Goal: Transaction & Acquisition: Book appointment/travel/reservation

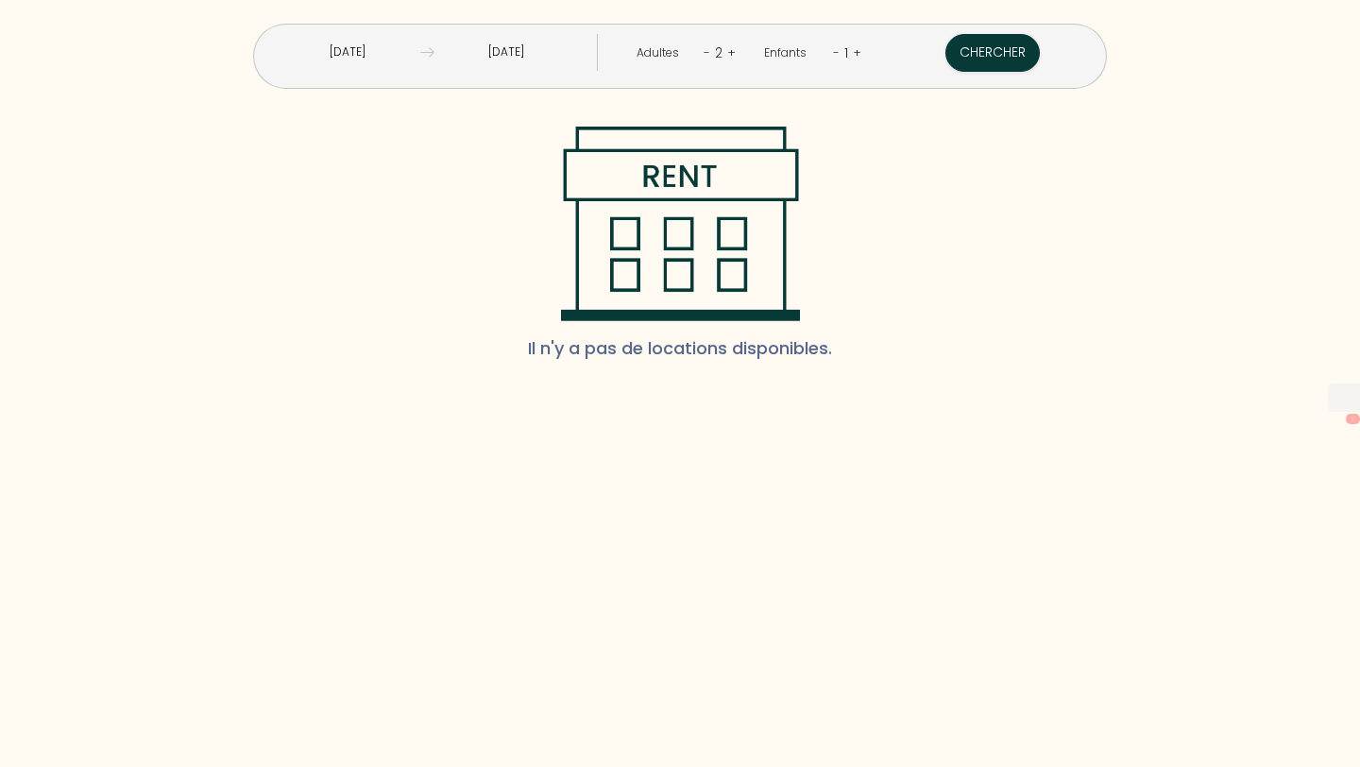
click at [420, 53] on input "Mar 16 Sep 2025" at bounding box center [348, 52] width 145 height 37
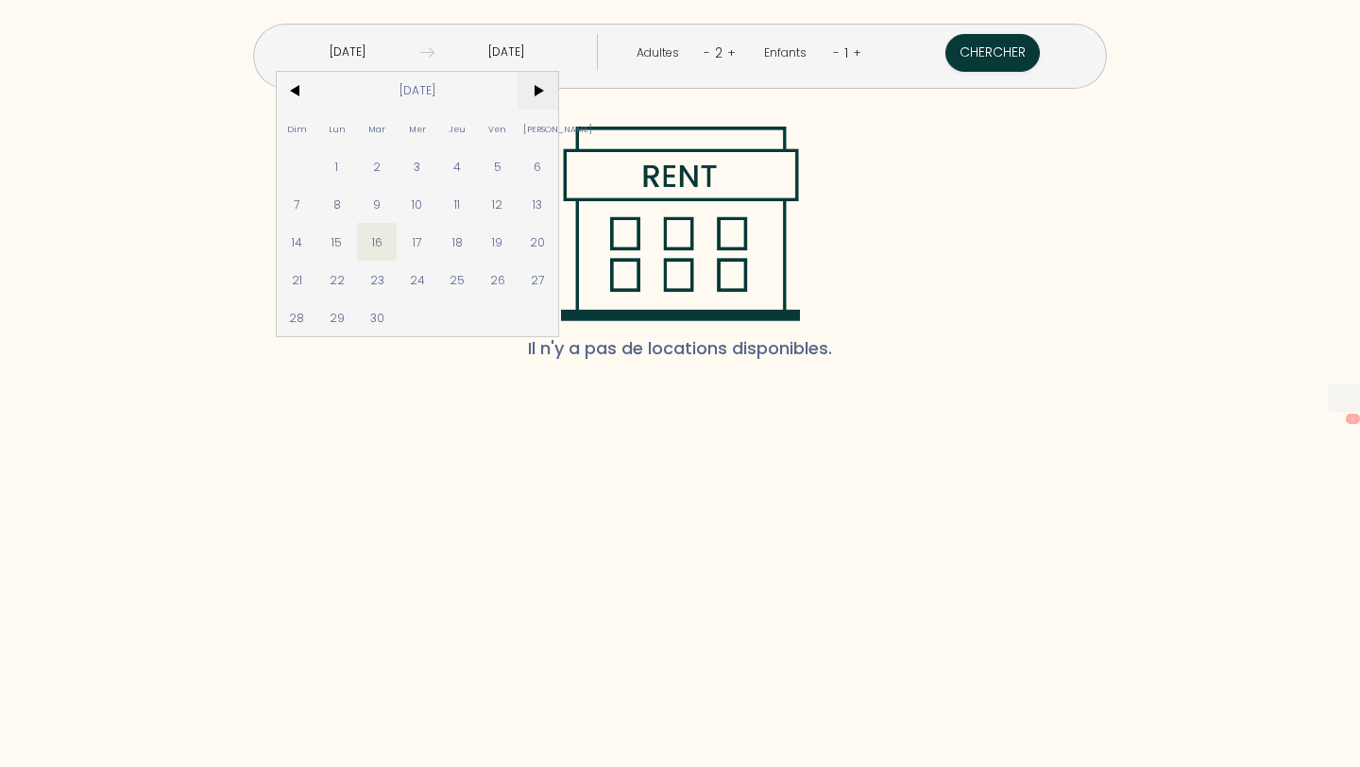
click at [558, 95] on span ">" at bounding box center [538, 91] width 41 height 38
click at [478, 236] on span "13" at bounding box center [457, 242] width 41 height 38
type input "Jeu 13 Nov 2025"
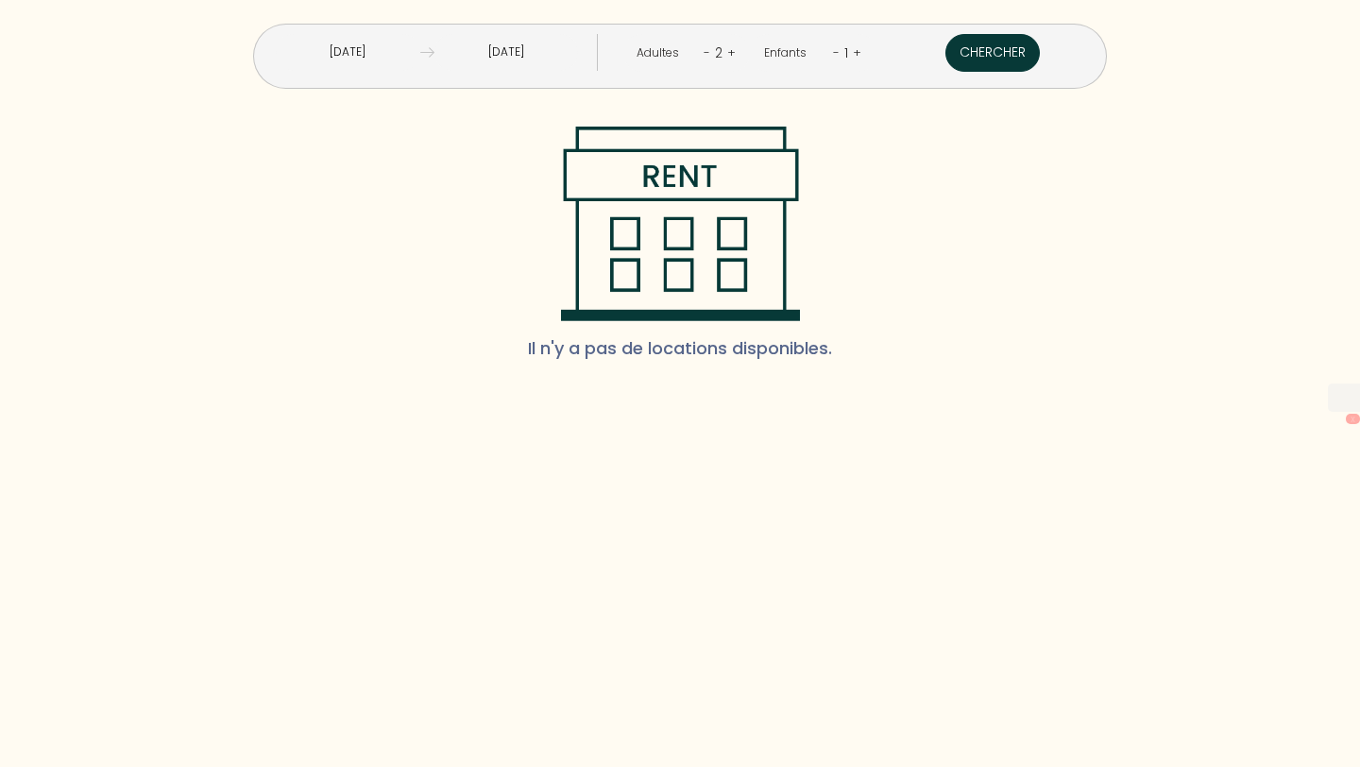
click at [946, 46] on button "Chercher" at bounding box center [993, 53] width 94 height 38
click at [544, 57] on input "Ven 14 Nov 2025" at bounding box center [507, 52] width 145 height 37
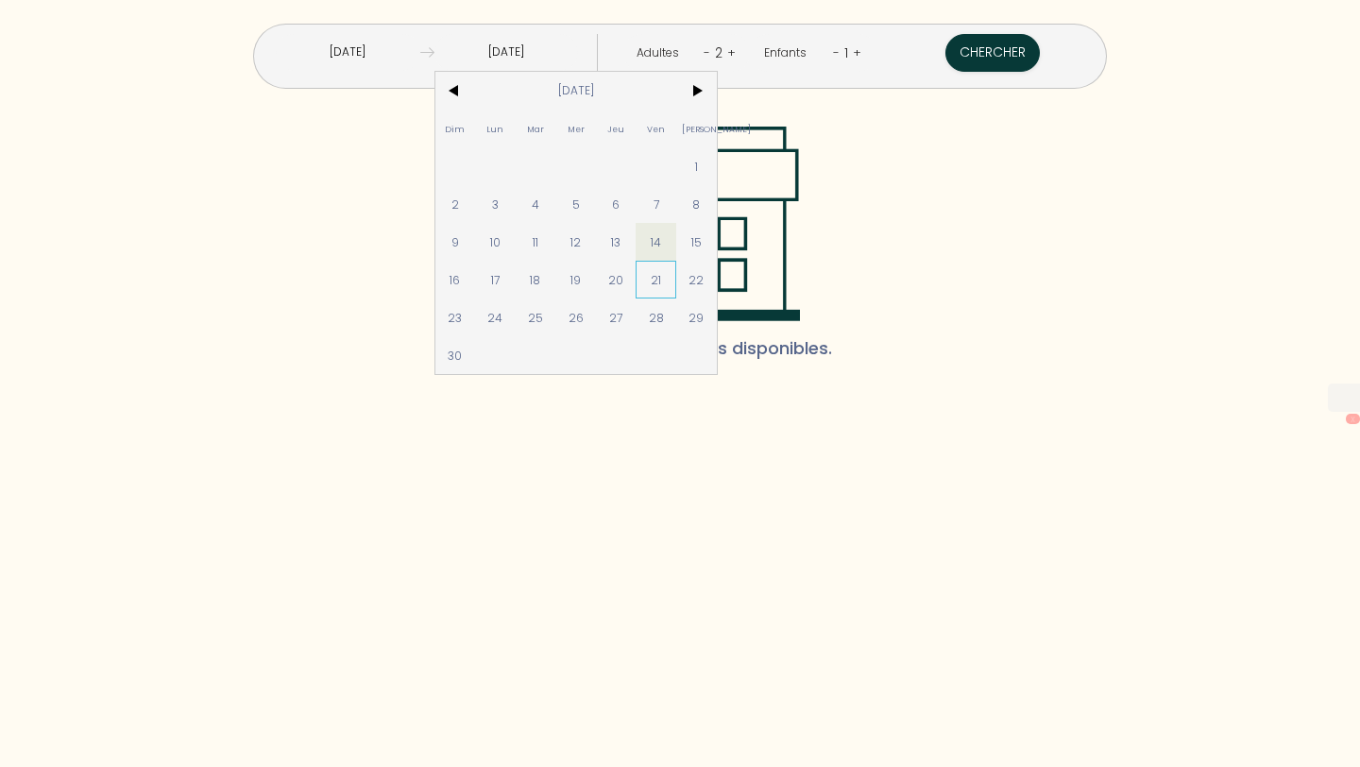
click at [676, 287] on span "21" at bounding box center [656, 280] width 41 height 38
type input "Ven 21 Nov 2025"
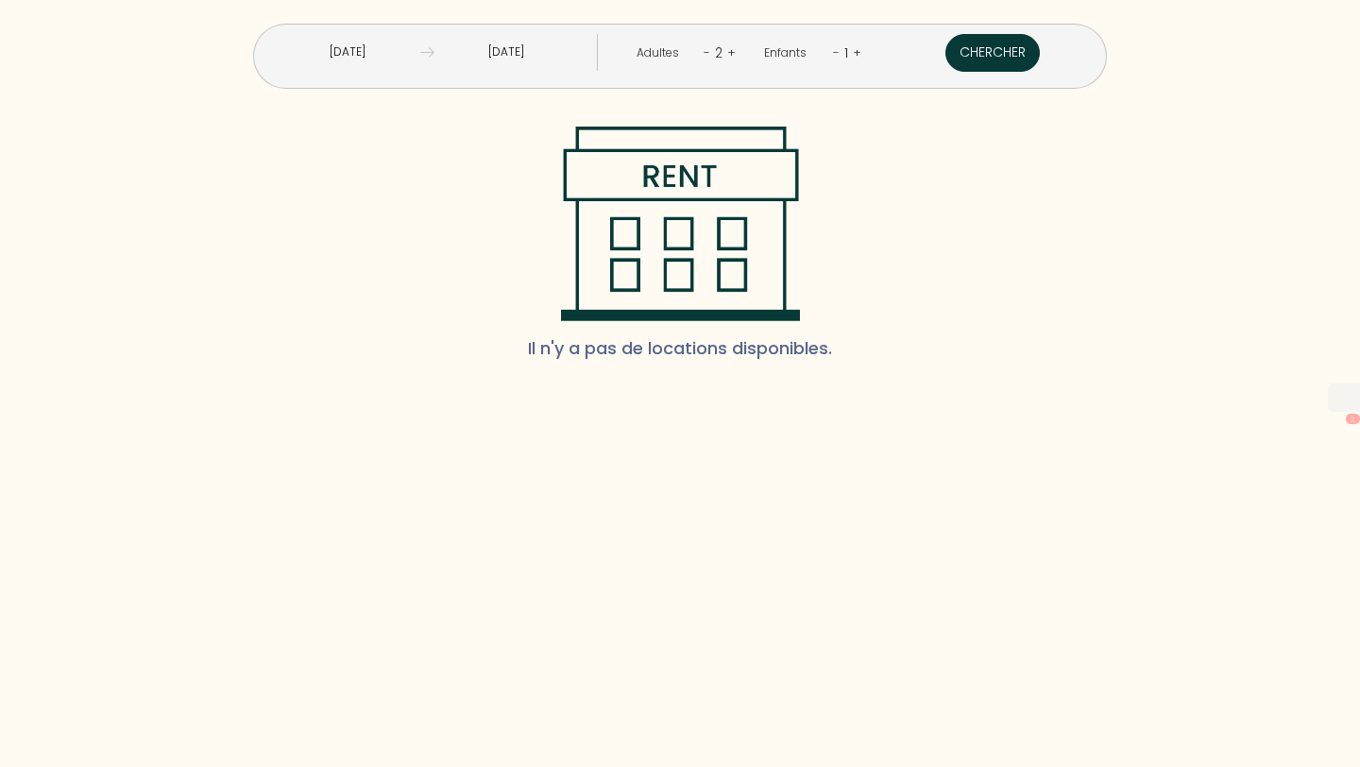
click at [946, 54] on button "Chercher" at bounding box center [993, 53] width 94 height 38
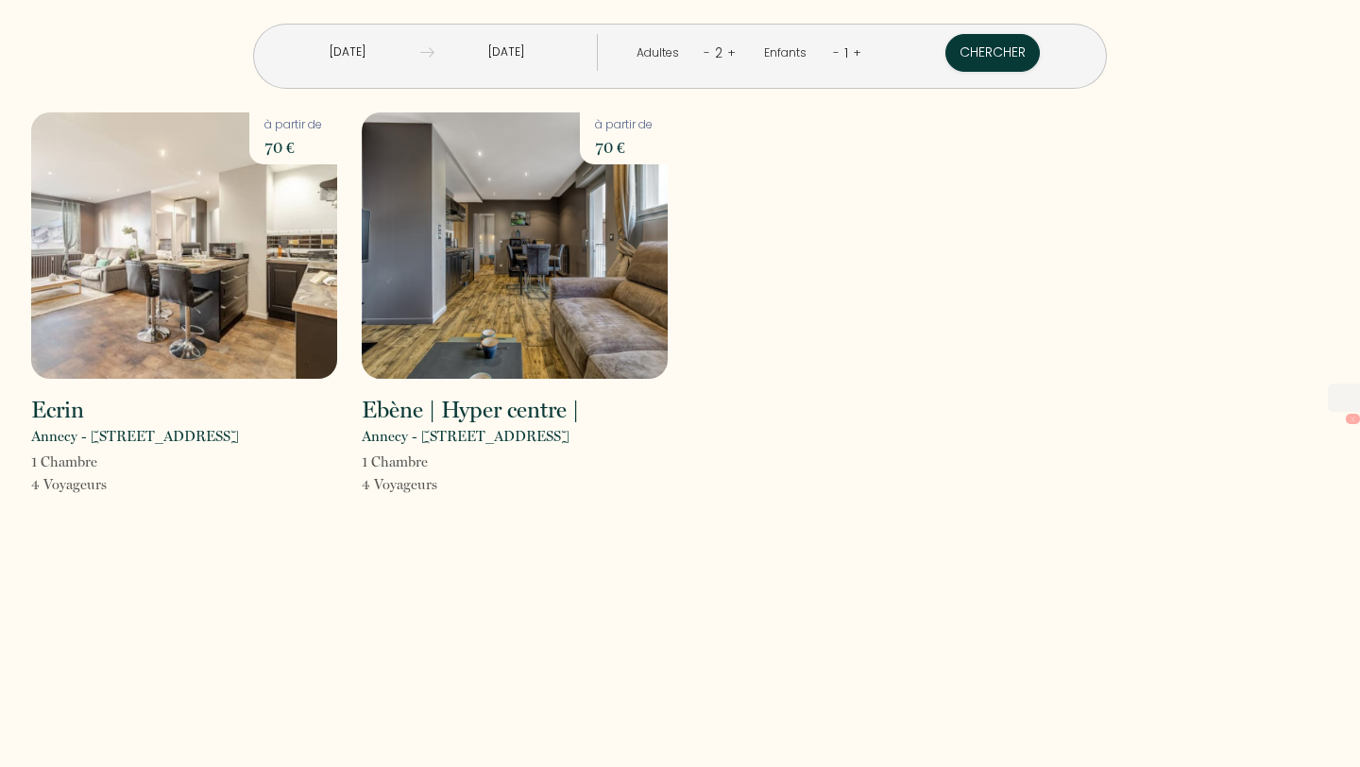
click at [414, 59] on input "Jeu 13 Nov 2025" at bounding box center [348, 52] width 145 height 37
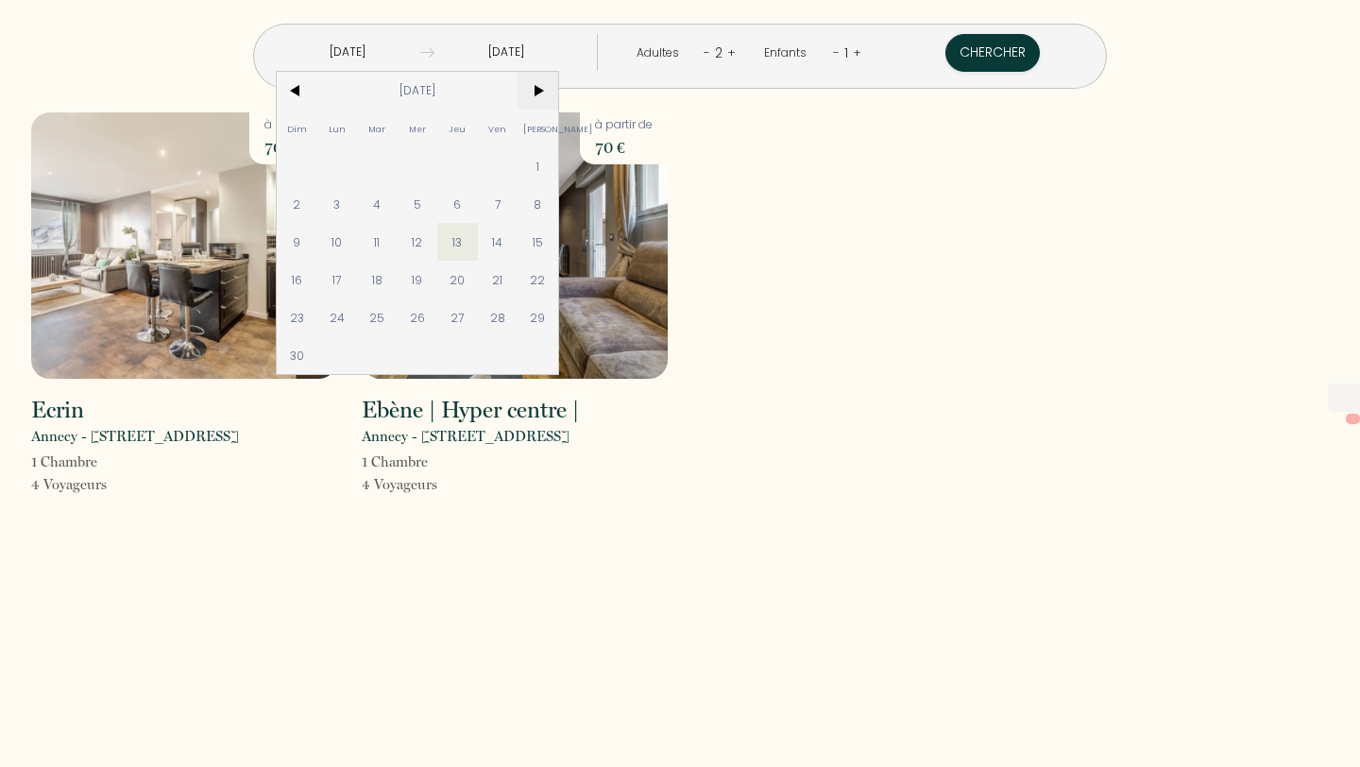
click at [558, 92] on span ">" at bounding box center [538, 91] width 41 height 38
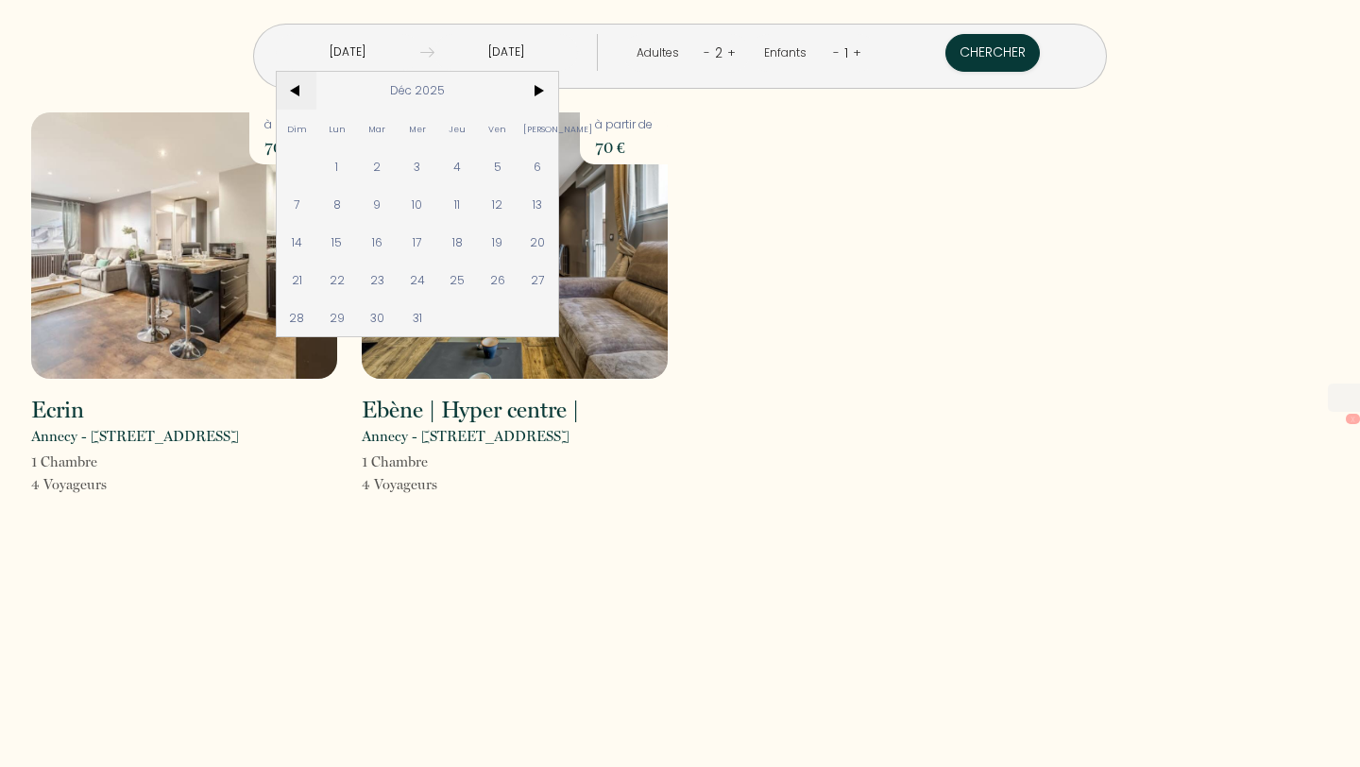
click at [317, 94] on span "<" at bounding box center [297, 91] width 41 height 38
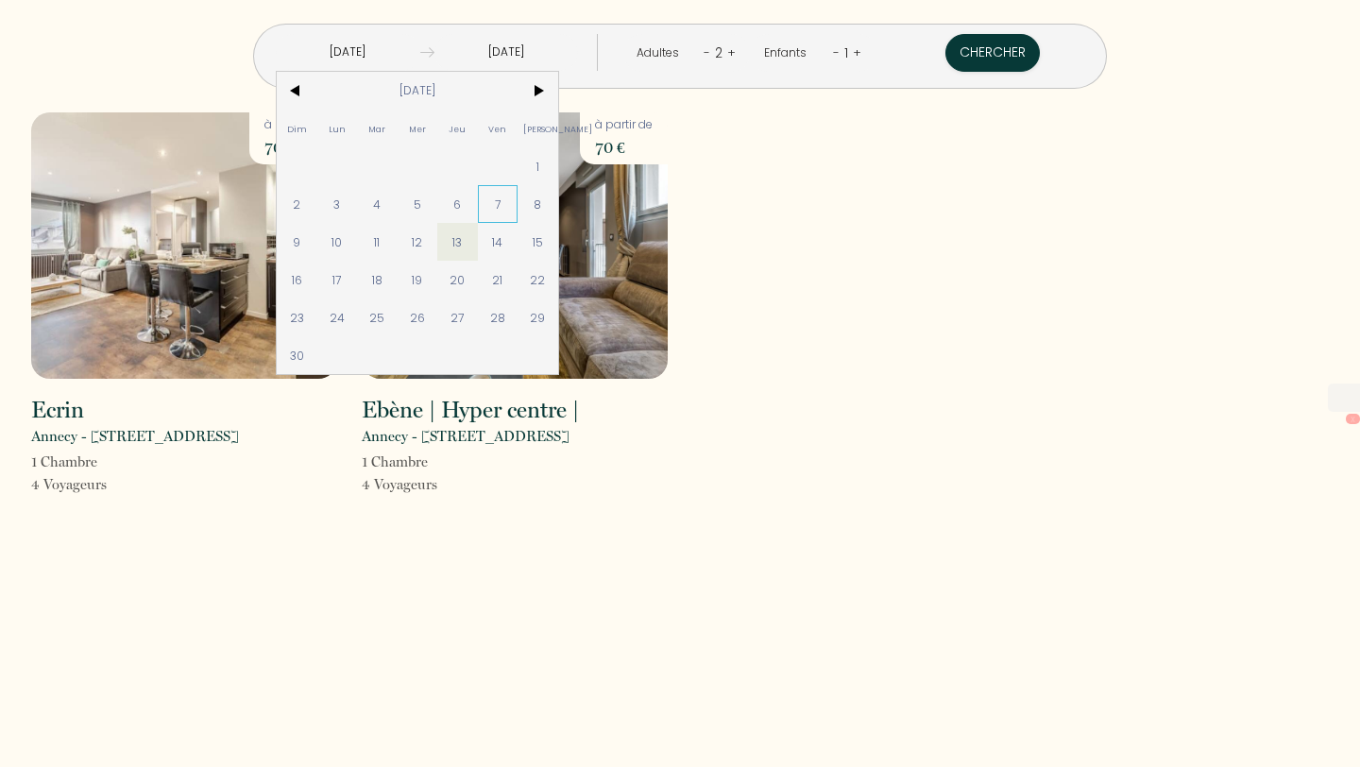
click at [519, 209] on span "7" at bounding box center [498, 204] width 41 height 38
type input "Ven 07 Nov 2025"
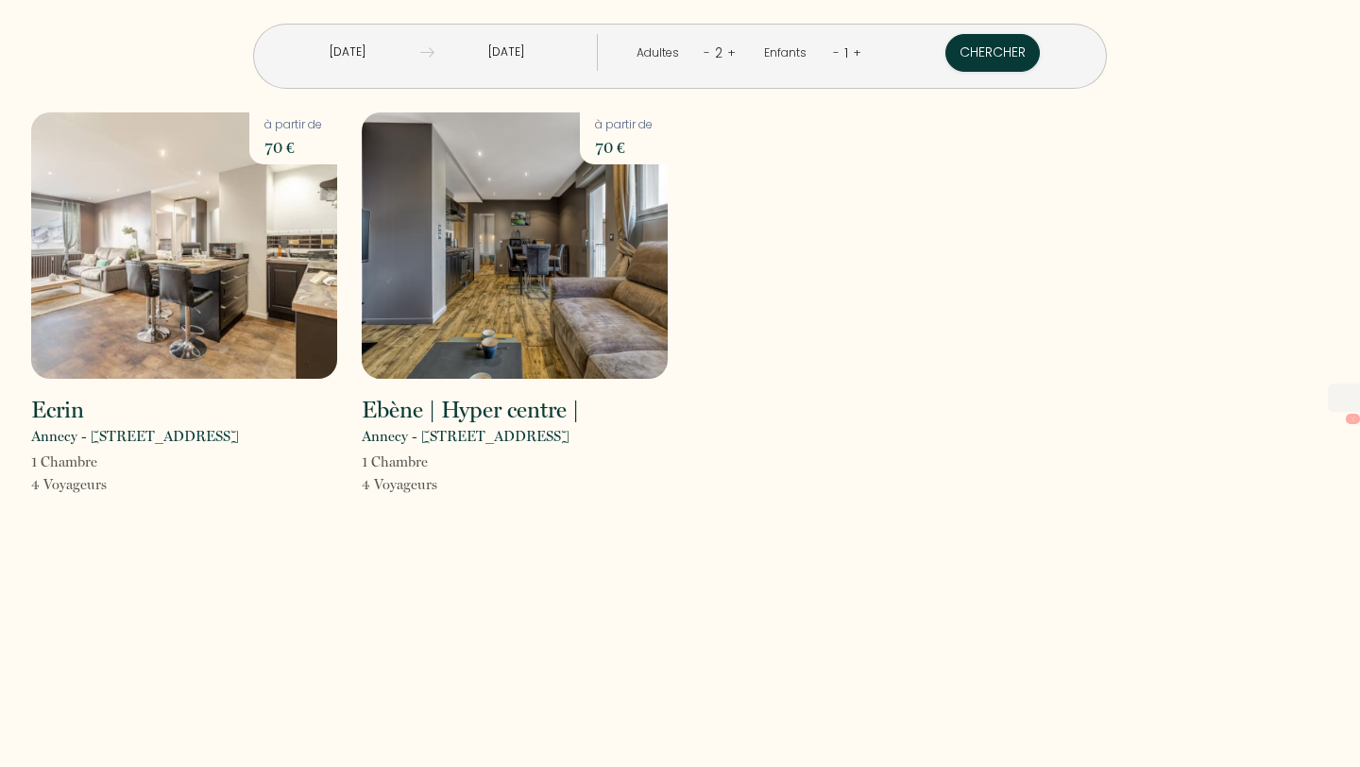
click at [549, 54] on input "Ven 21 Nov 2025" at bounding box center [507, 52] width 145 height 37
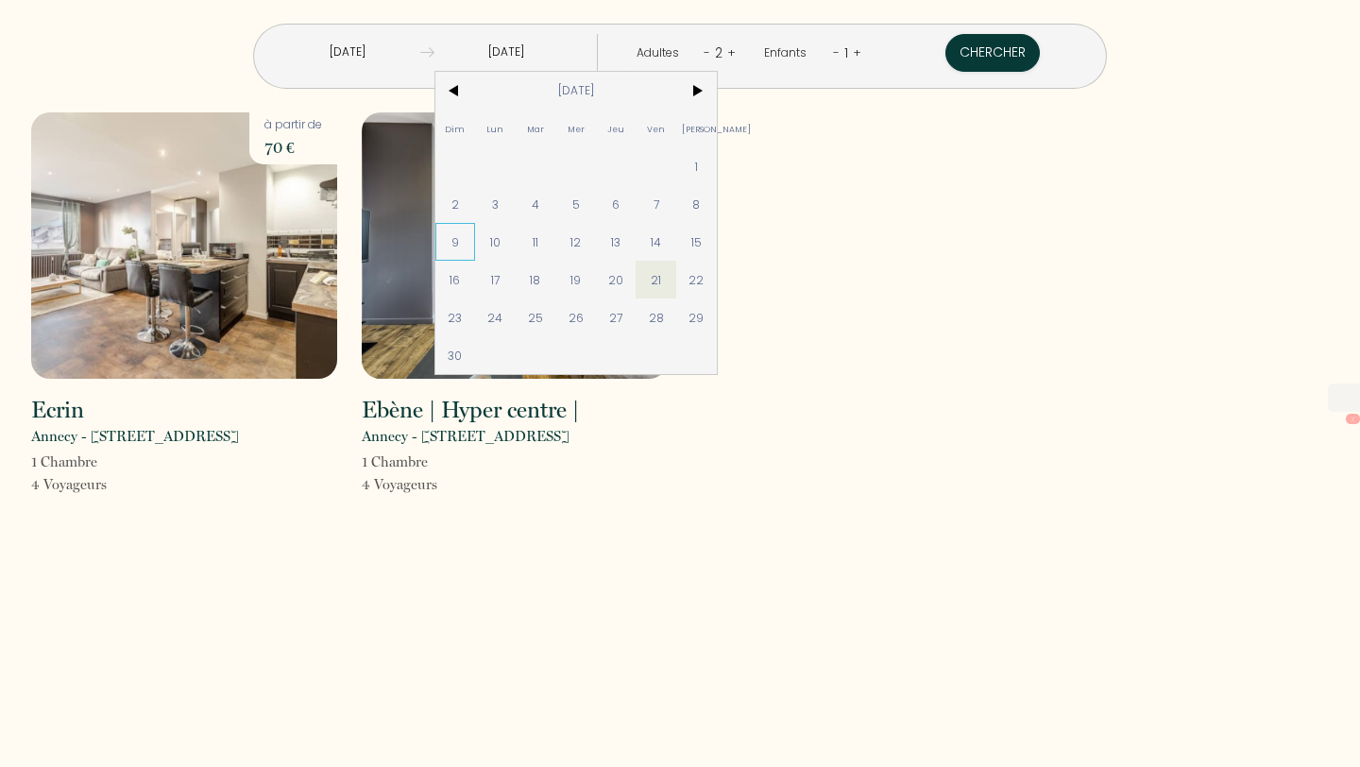
click at [476, 242] on span "9" at bounding box center [455, 242] width 41 height 38
type input "Dim 09 Nov 2025"
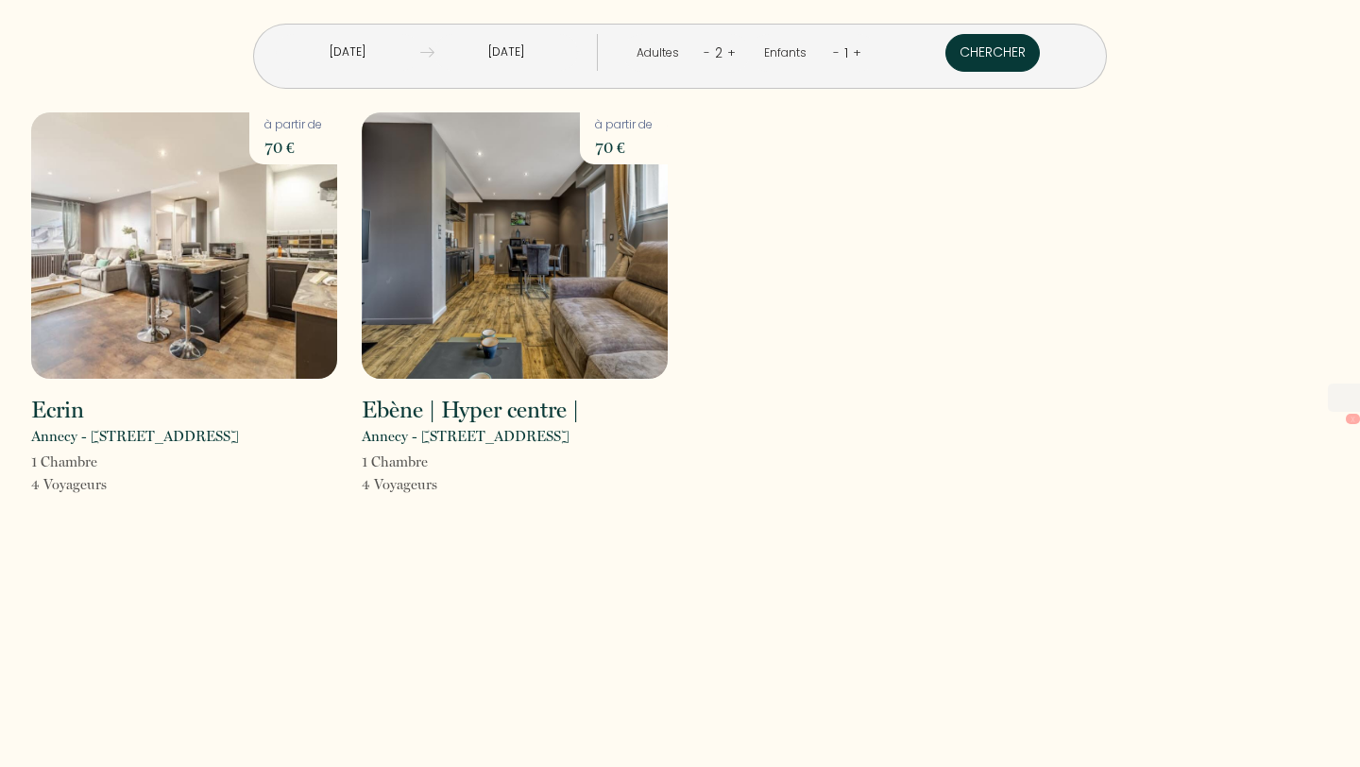
click at [946, 67] on button "Chercher" at bounding box center [993, 53] width 94 height 38
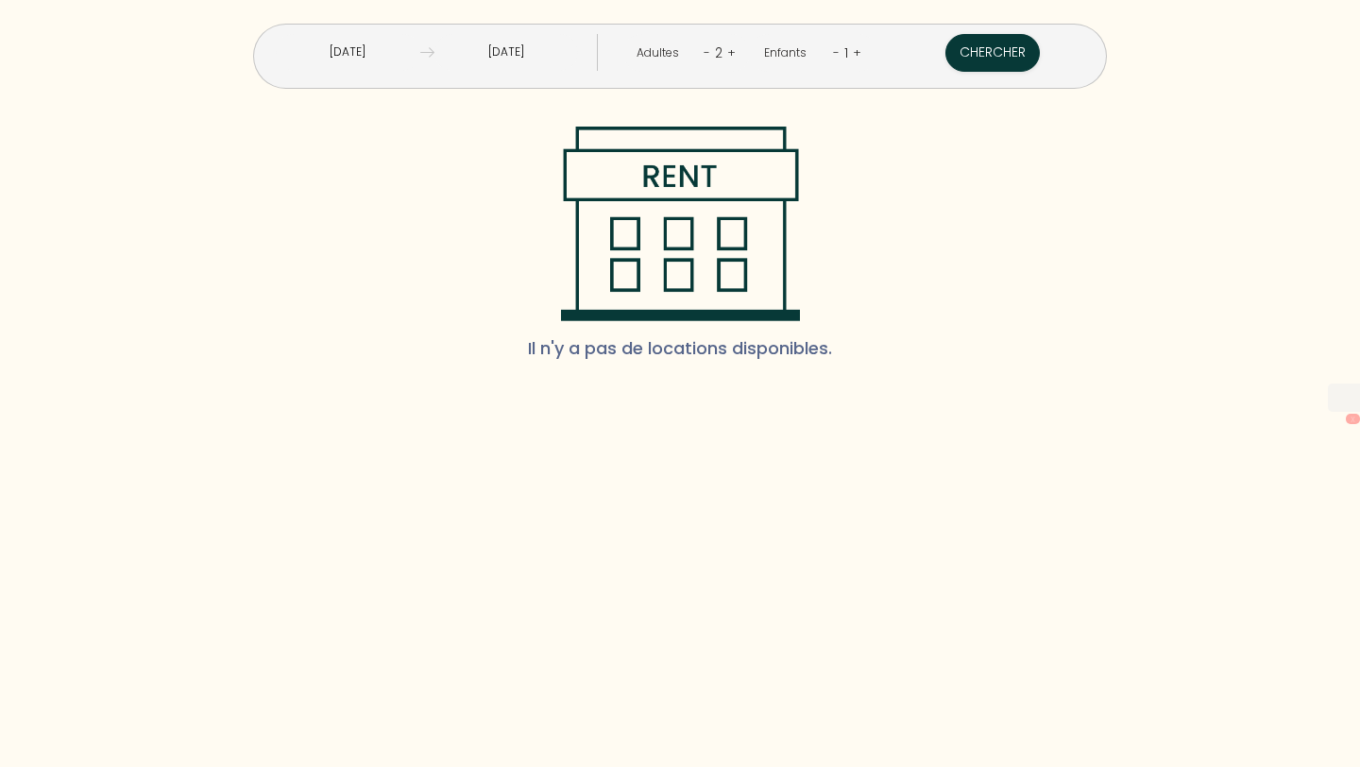
click at [528, 56] on input "Dim 09 Nov 2025" at bounding box center [507, 52] width 145 height 37
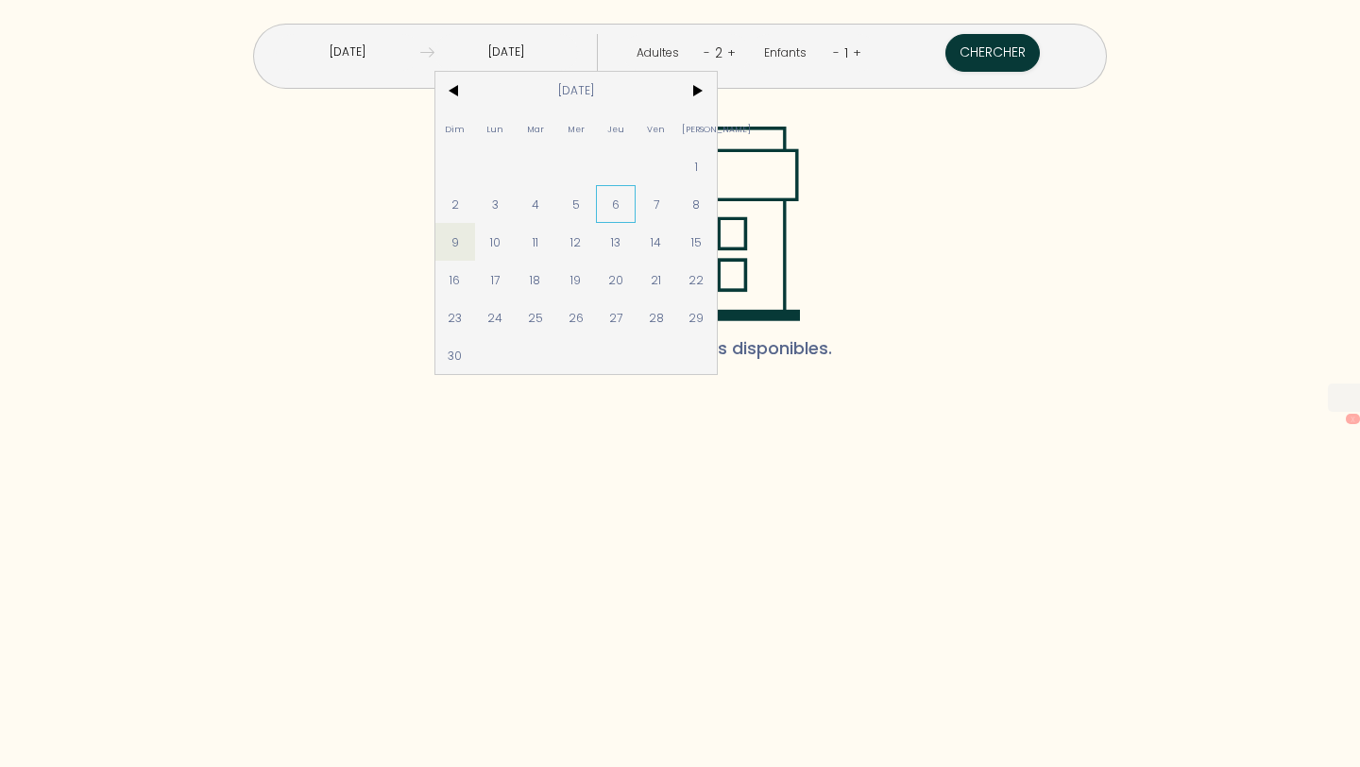
click at [637, 212] on span "6" at bounding box center [616, 204] width 41 height 38
type input "Mar 04 Nov 2025"
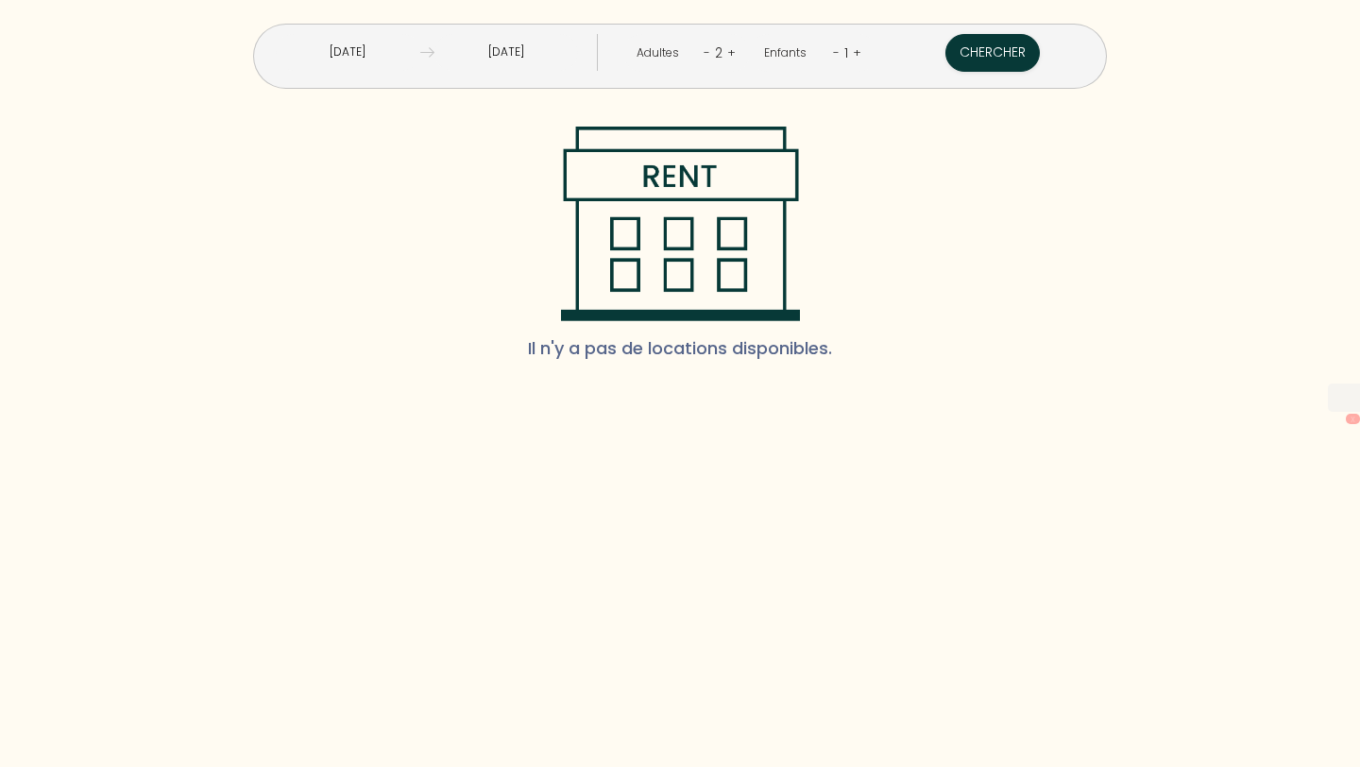
click at [566, 60] on input "Jeu 06 Nov 2025" at bounding box center [507, 52] width 145 height 37
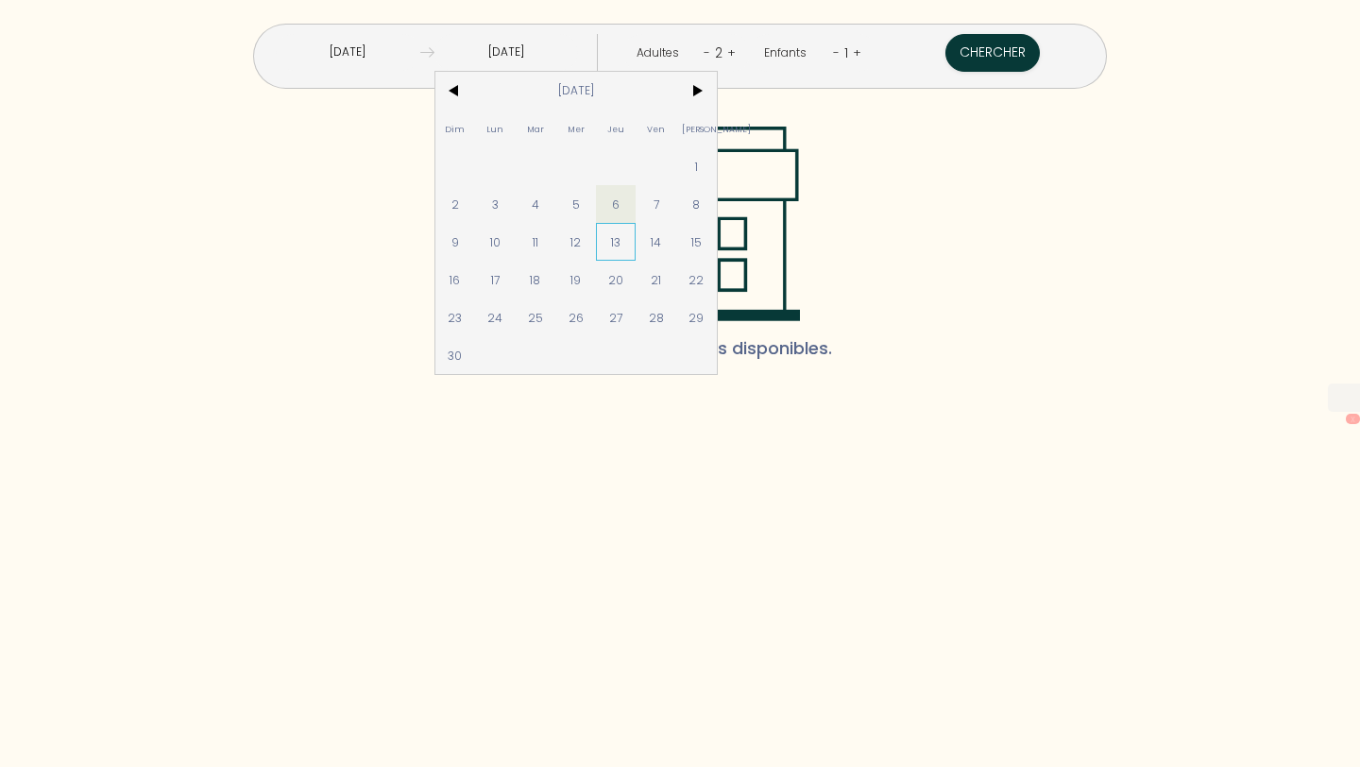
click at [637, 244] on span "13" at bounding box center [616, 242] width 41 height 38
type input "Jeu 13 Nov 2025"
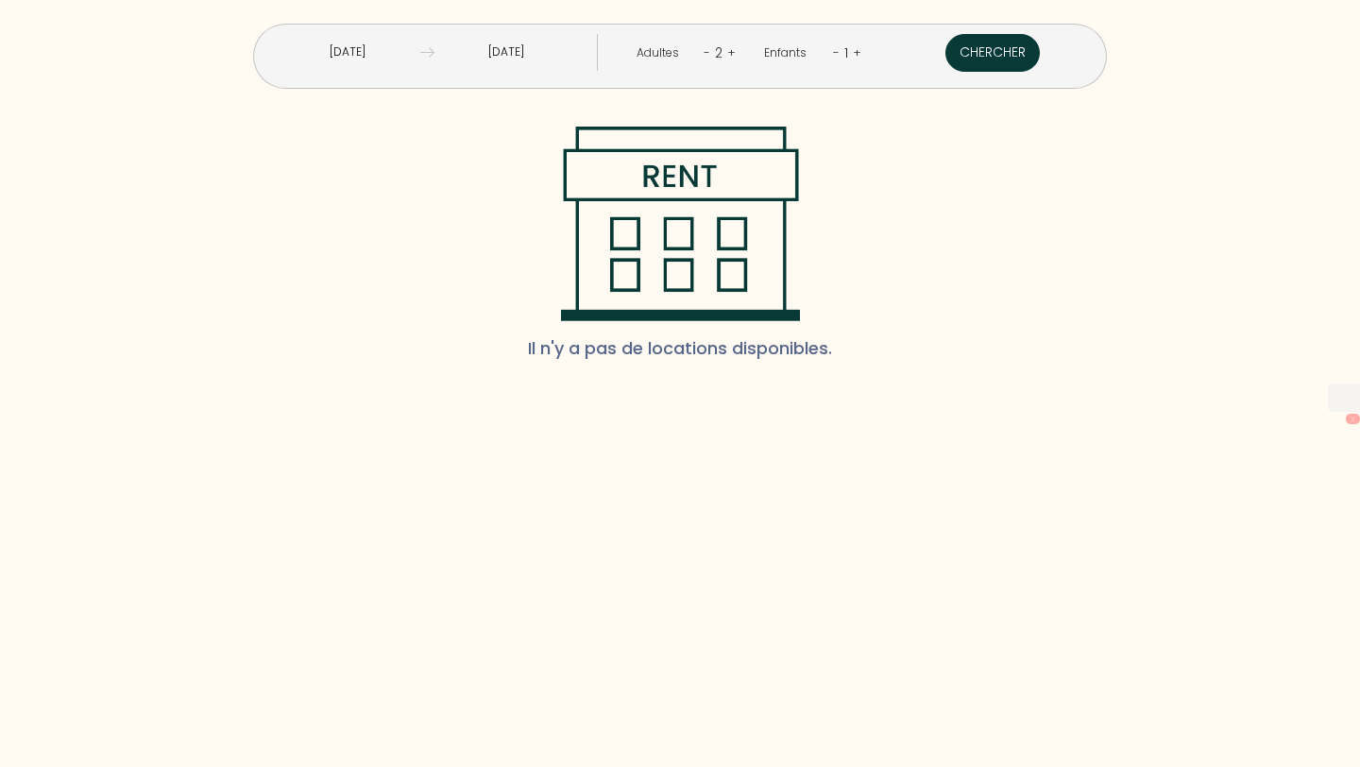
click at [946, 62] on button "Chercher" at bounding box center [993, 53] width 94 height 38
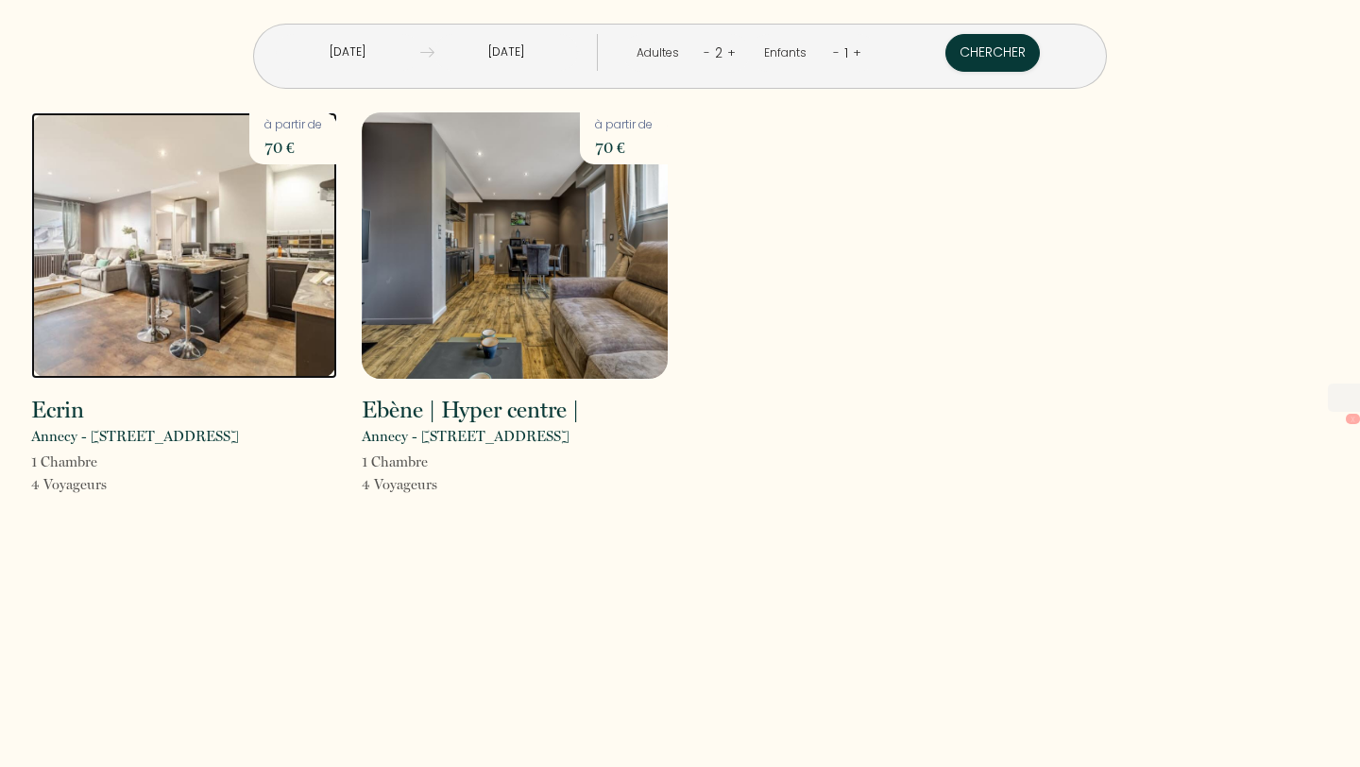
click at [234, 286] on img at bounding box center [184, 245] width 306 height 266
